Goal: Task Accomplishment & Management: Complete application form

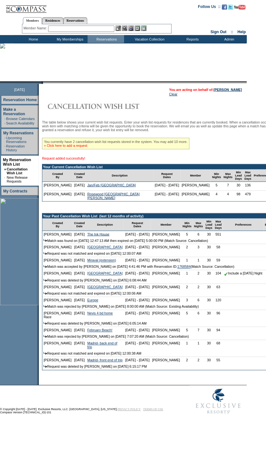
click at [78, 147] on link "» Click here to add a request" at bounding box center [65, 146] width 43 height 4
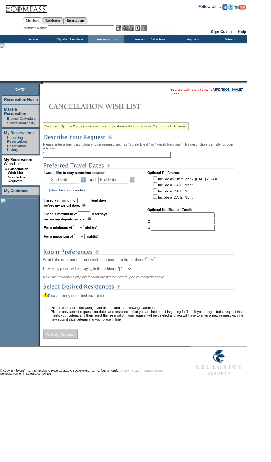
click at [89, 158] on input "text" at bounding box center [107, 155] width 128 height 6
type input "Jan/Feb [GEOGRAPHIC_DATA]"
type input "30"
type input "136"
type input "Jan/Feb Mexico II"
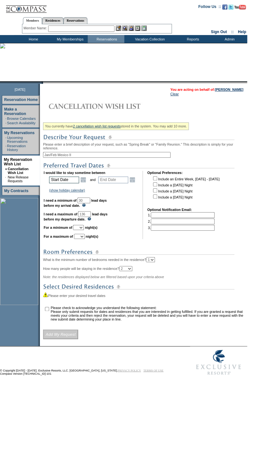
click at [75, 178] on td "Start Date Open the calendar popup. << < January 2026 > >> S M T W T F S 1 2 3 …" at bounding box center [68, 179] width 40 height 9
click at [80, 179] on td "Start Date Open the calendar popup. << < January 2026 > >> S M T W T F S 1 2 3 …" at bounding box center [68, 179] width 40 height 9
click at [82, 181] on link "Open the calendar popup." at bounding box center [83, 179] width 7 height 7
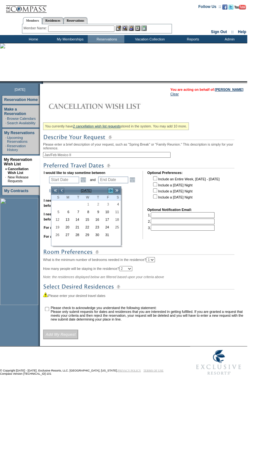
click at [110, 191] on link ">" at bounding box center [110, 191] width 6 height 6
click at [54, 235] on link "22" at bounding box center [56, 234] width 9 height 7
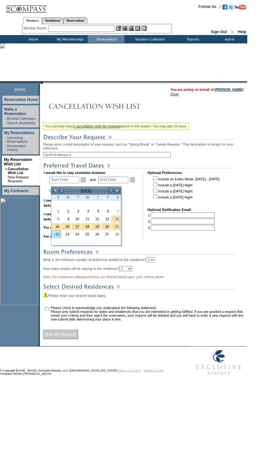
type input "2026-02-22"
type input "2026-02-23"
type input "2/22/2026"
type input "2/23/2026"
type input "146"
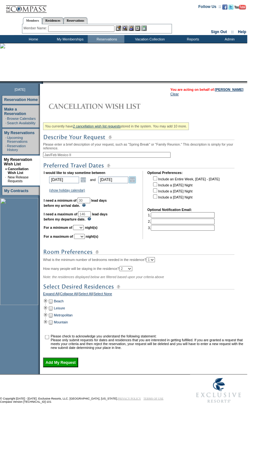
click at [136, 180] on link "Open the calendar popup." at bounding box center [132, 179] width 7 height 7
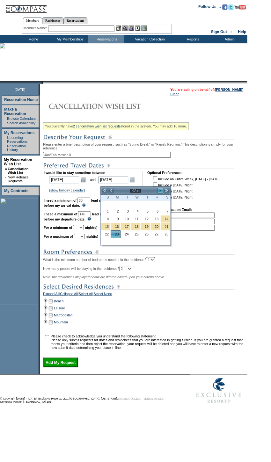
click at [159, 192] on link ">" at bounding box center [160, 191] width 6 height 6
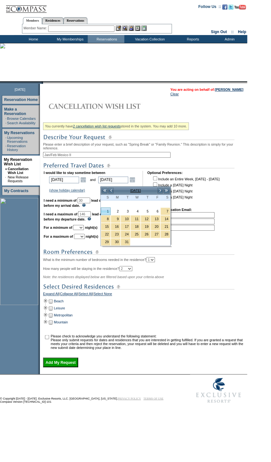
click at [106, 211] on link "1" at bounding box center [105, 211] width 9 height 7
type input "2026-03-01"
type input "3/1/2026"
type input "152"
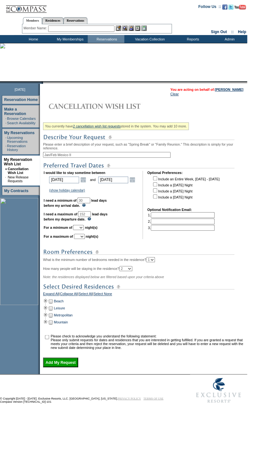
click at [84, 230] on select "1 2 3 4 5 6 7 8 9 10 11 12 13 14" at bounding box center [78, 227] width 11 height 5
select select "5"
click at [81, 230] on select "1 2 3 4 5 6 7 8 9 10 11 12 13 14" at bounding box center [78, 227] width 11 height 5
click at [85, 239] on select "1 2 3 4 5 6 7 8 9 10 11 12 13 14" at bounding box center [79, 236] width 11 height 5
select select "7"
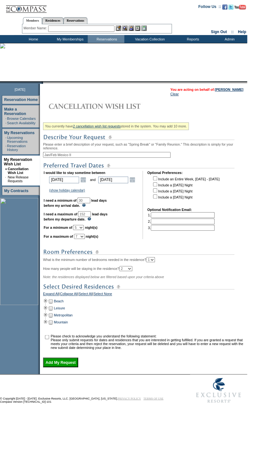
click at [82, 239] on select "1 2 3 4 5 6 7 8 9 10 11 12 13 14" at bounding box center [79, 236] width 11 height 5
click at [48, 339] on input "checkbox" at bounding box center [47, 337] width 4 height 4
checkbox input "true"
click at [85, 239] on select "1 2 3 4 5 6 7 8 9 10 11 12 13 14" at bounding box center [79, 236] width 11 height 5
select select "6"
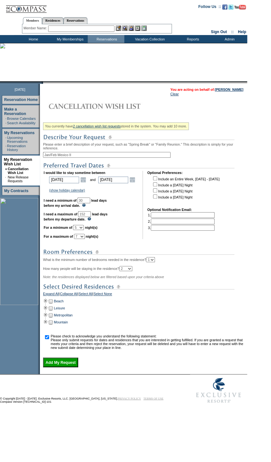
click at [82, 239] on select "1 2 3 4 5 6 7 8 9 10 11 12 13 14" at bounding box center [79, 236] width 11 height 5
click at [47, 305] on td at bounding box center [45, 301] width 5 height 7
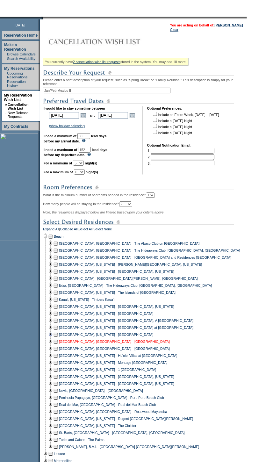
scroll to position [116, 0]
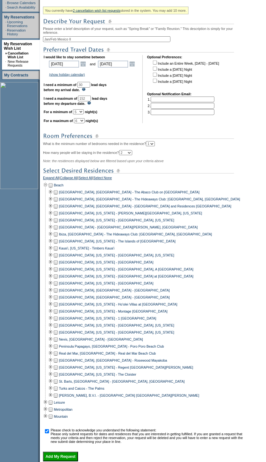
click at [57, 294] on td at bounding box center [55, 290] width 5 height 7
click at [57, 301] on td at bounding box center [55, 297] width 5 height 7
click at [58, 365] on td at bounding box center [55, 360] width 5 height 7
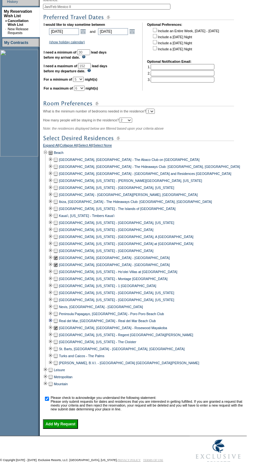
scroll to position [176, 0]
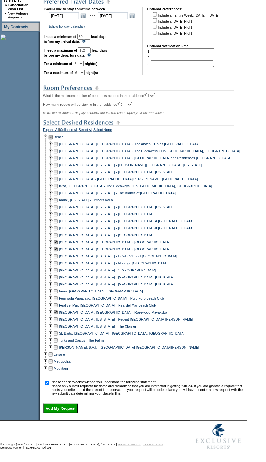
click at [74, 407] on input "Add My Request" at bounding box center [60, 409] width 35 height 10
